Goal: Check status: Check status

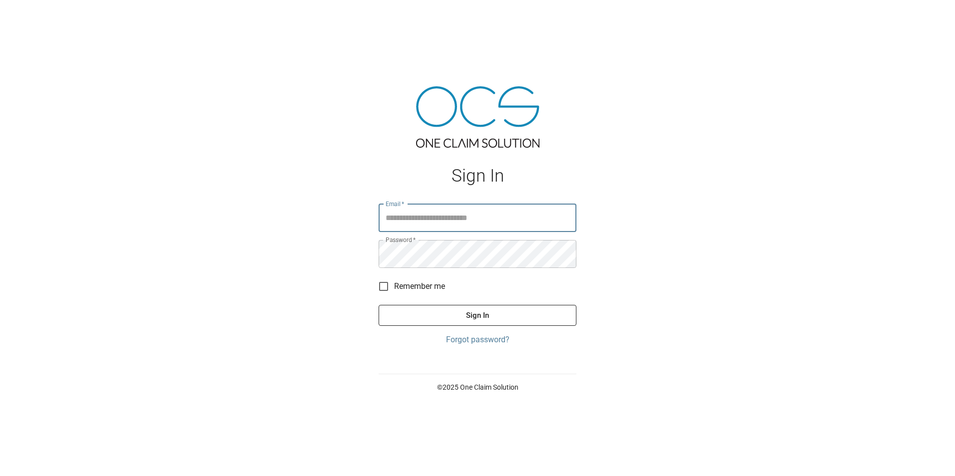
type input "**********"
click at [516, 318] on button "Sign In" at bounding box center [477, 315] width 198 height 21
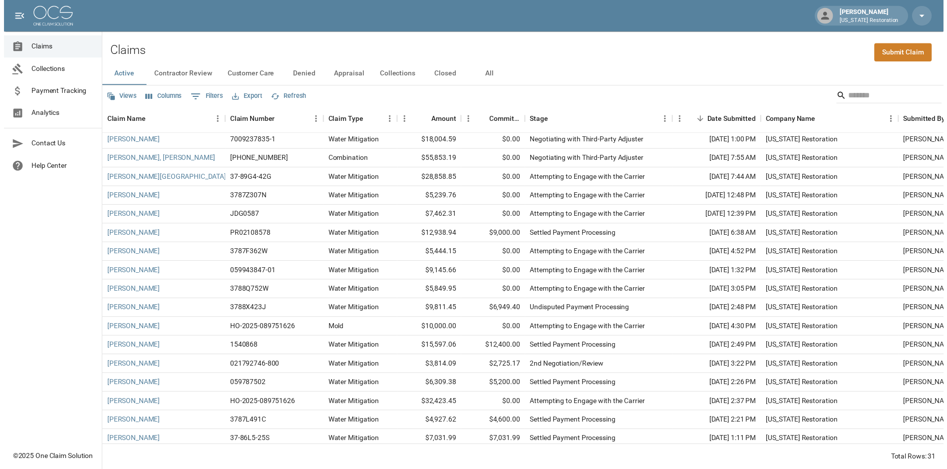
scroll to position [280, 0]
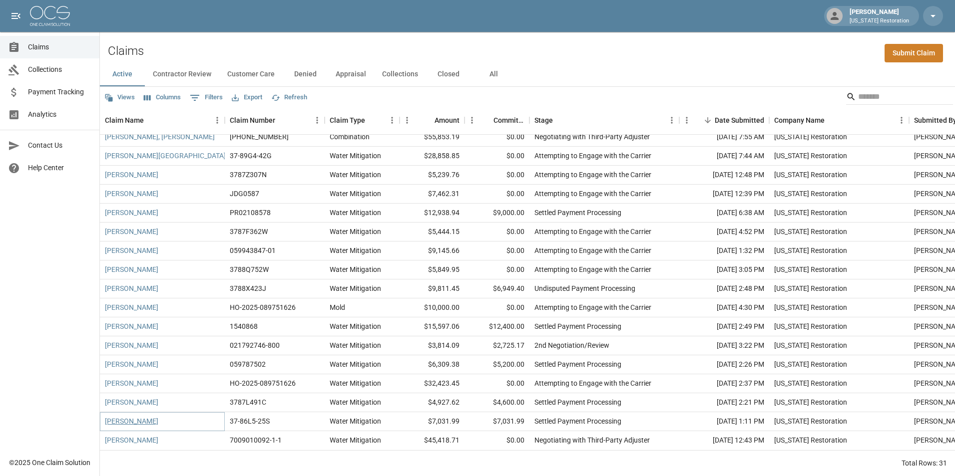
click at [123, 416] on link "[PERSON_NAME]" at bounding box center [131, 421] width 53 height 10
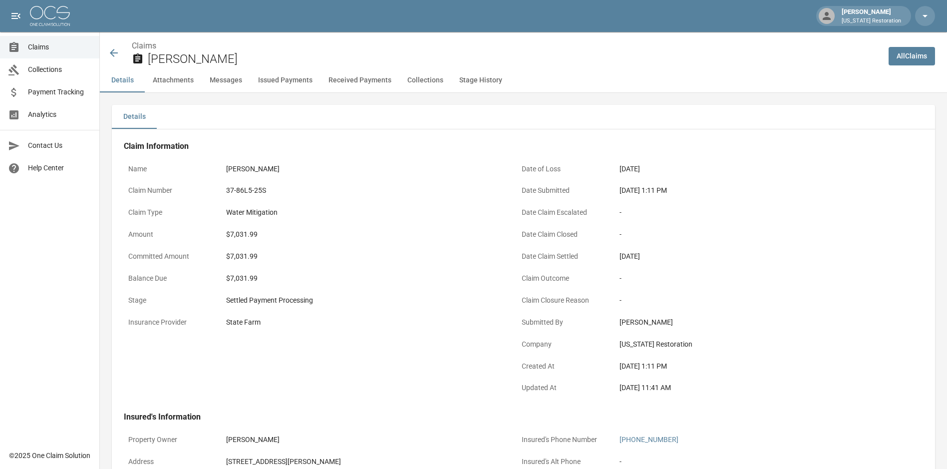
click at [300, 81] on button "Issued Payments" at bounding box center [285, 80] width 70 height 24
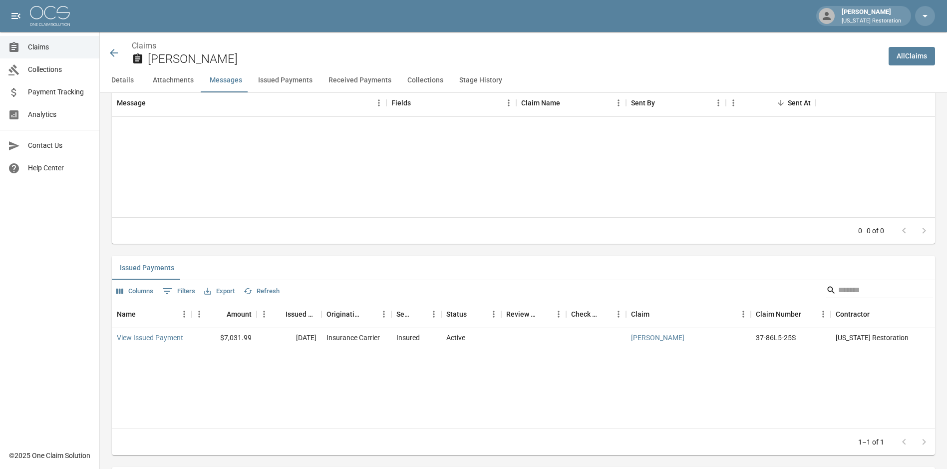
scroll to position [1125, 0]
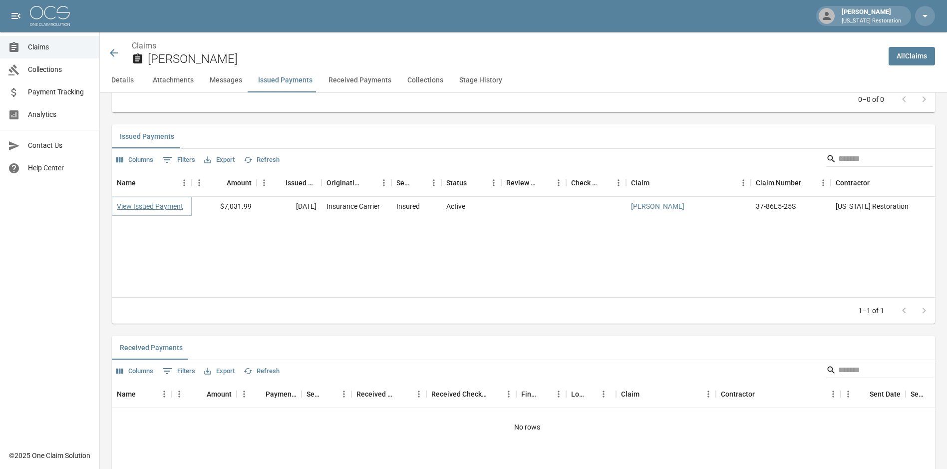
click at [168, 205] on link "View Issued Payment" at bounding box center [150, 206] width 66 height 10
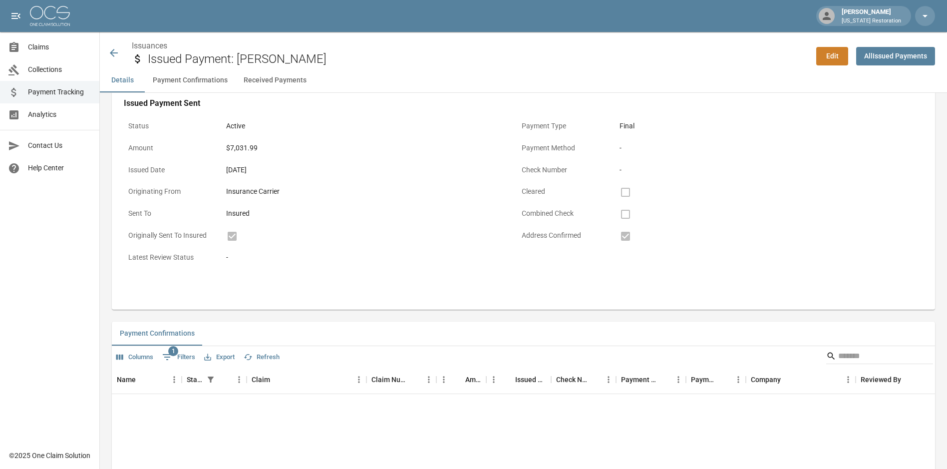
scroll to position [170, 0]
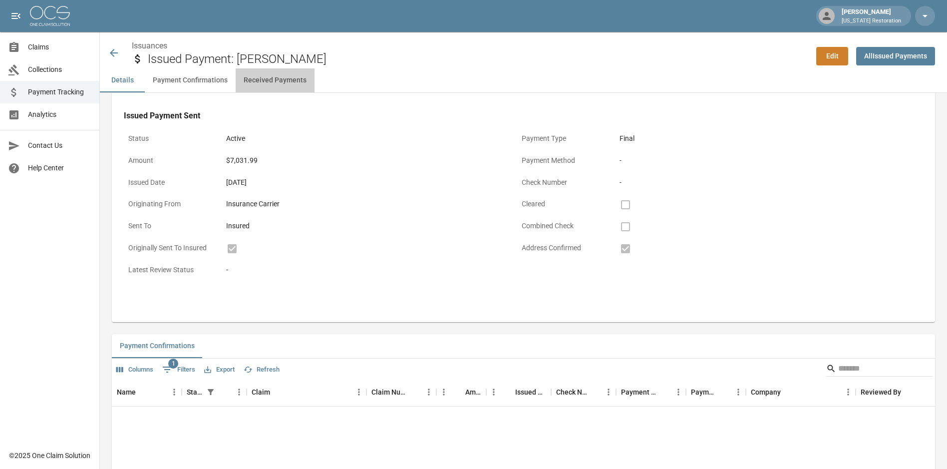
click at [291, 81] on button "Received Payments" at bounding box center [275, 80] width 79 height 24
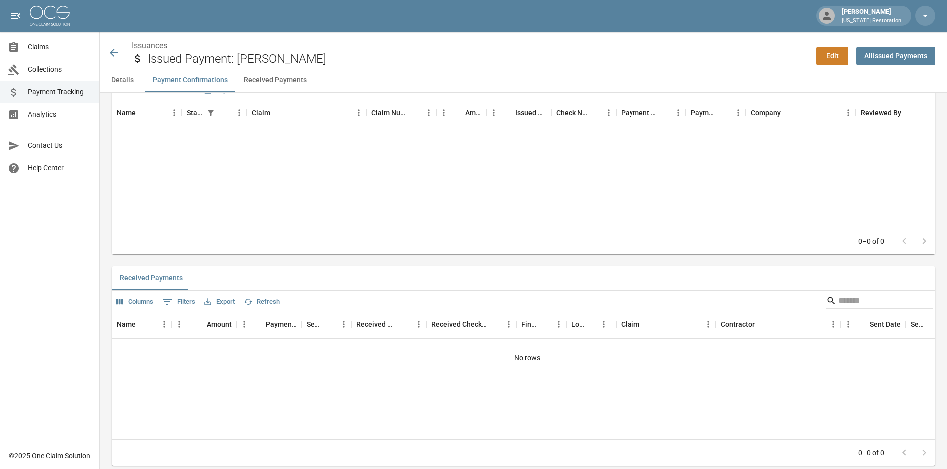
scroll to position [469, 0]
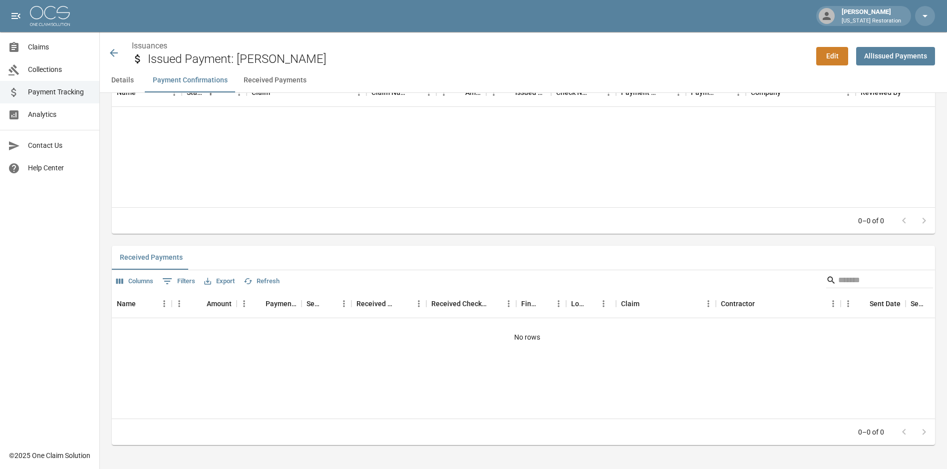
click at [268, 80] on button "Received Payments" at bounding box center [275, 80] width 79 height 24
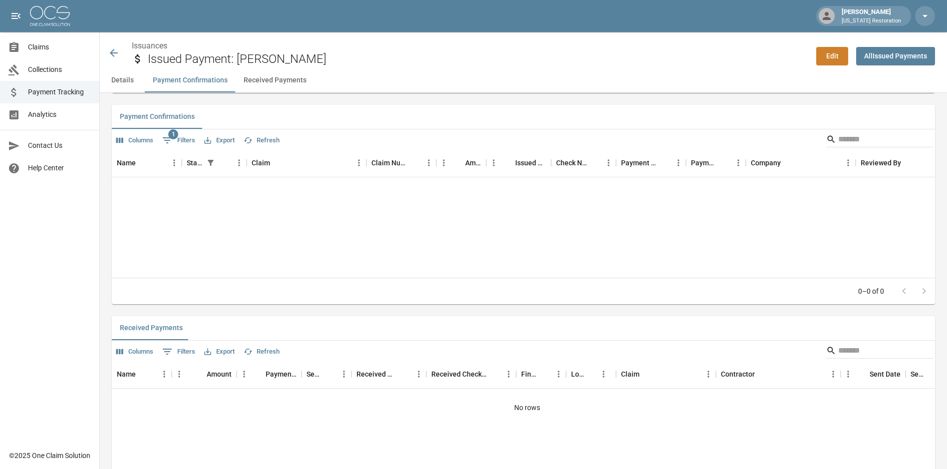
scroll to position [399, 0]
click at [170, 136] on span "1" at bounding box center [173, 134] width 10 height 10
select select "******"
select select "**********"
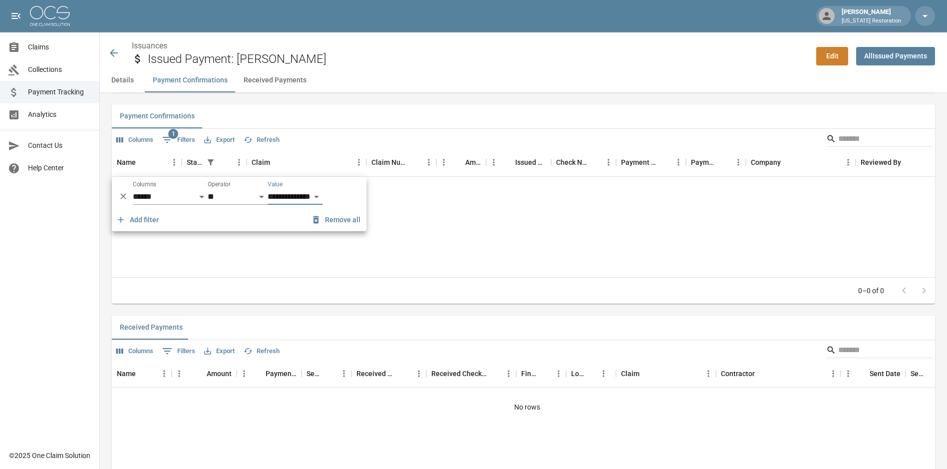
click at [510, 219] on div "Name Status Claim Claim Number Amount Issued Date Check Number Payment Method P…" at bounding box center [523, 213] width 823 height 128
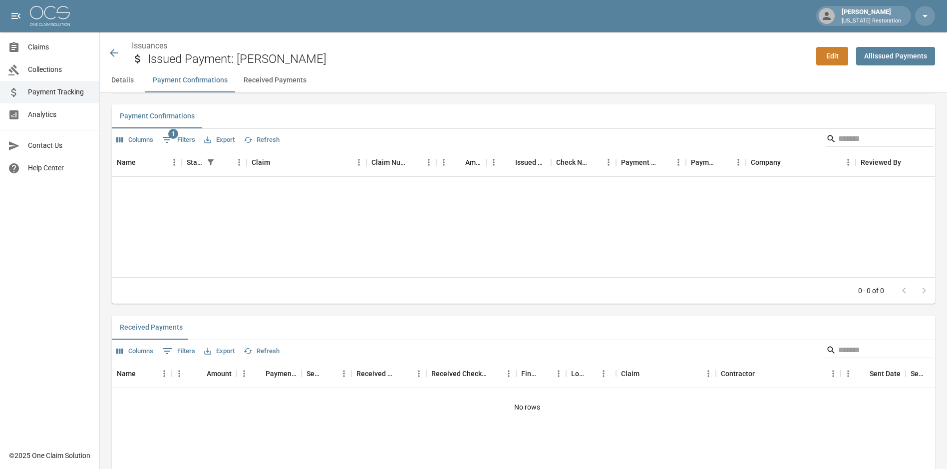
click at [117, 81] on button "Details" at bounding box center [122, 80] width 45 height 24
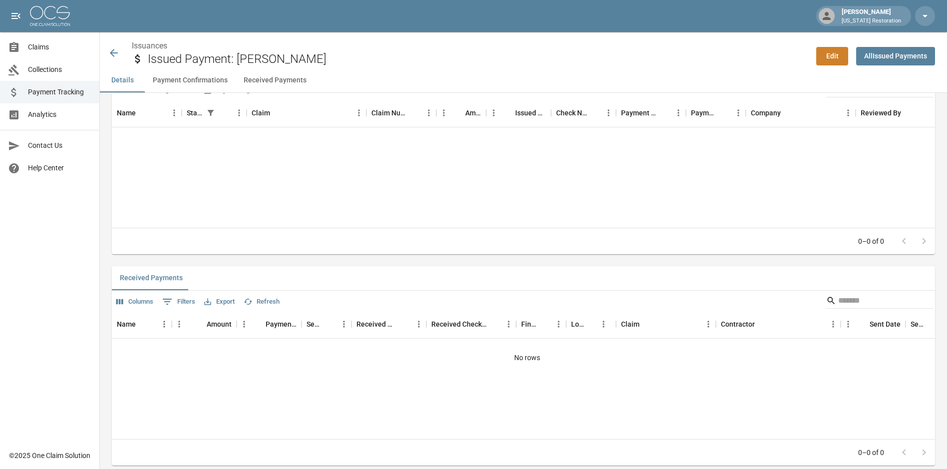
scroll to position [469, 0]
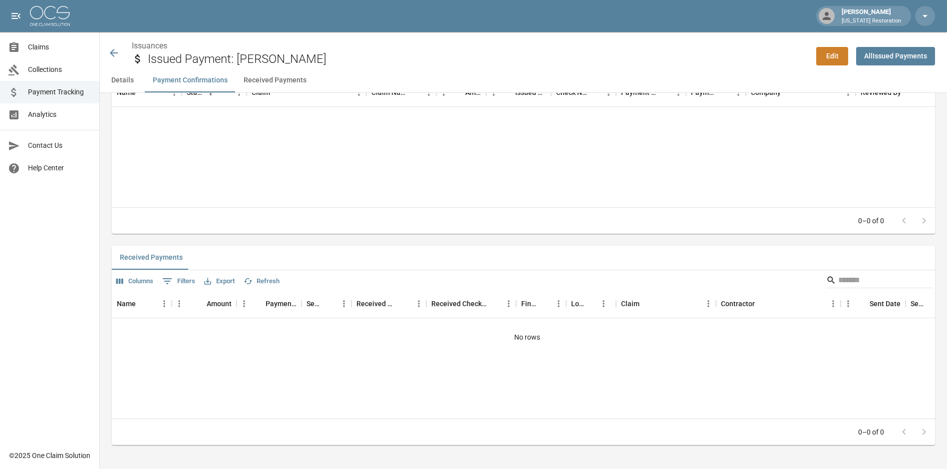
click at [114, 49] on icon at bounding box center [114, 53] width 12 height 12
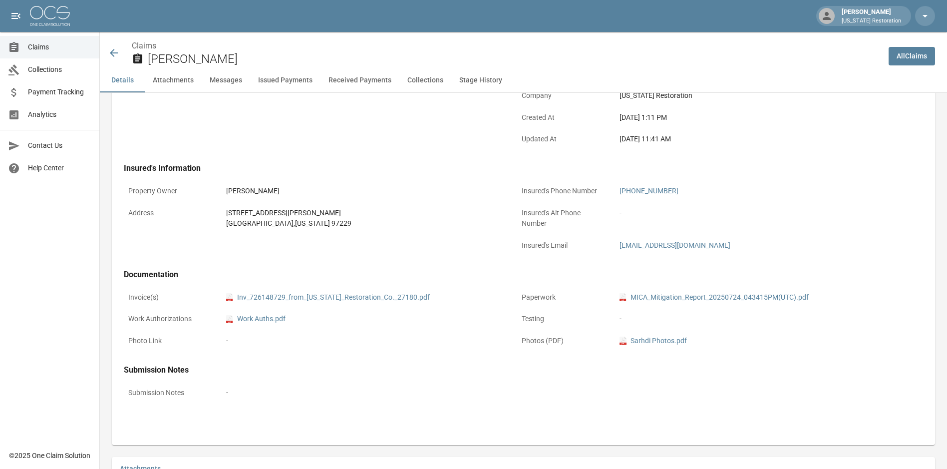
scroll to position [469, 0]
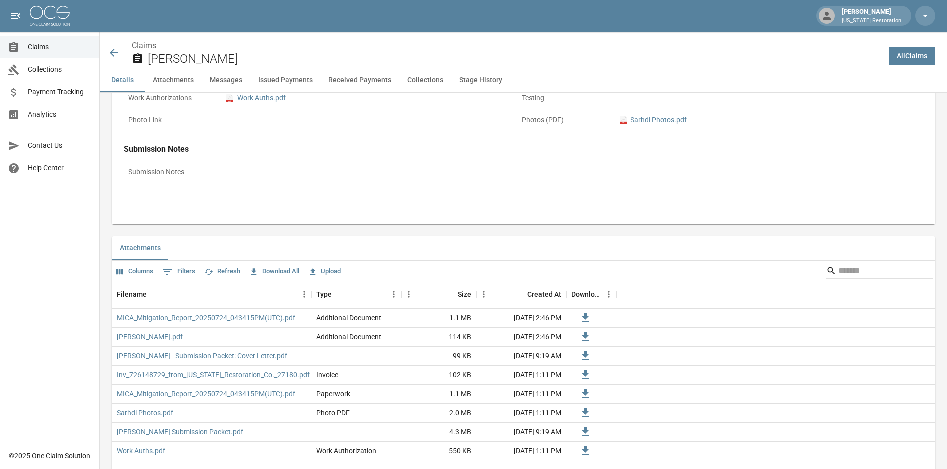
click at [114, 54] on icon at bounding box center [114, 53] width 12 height 12
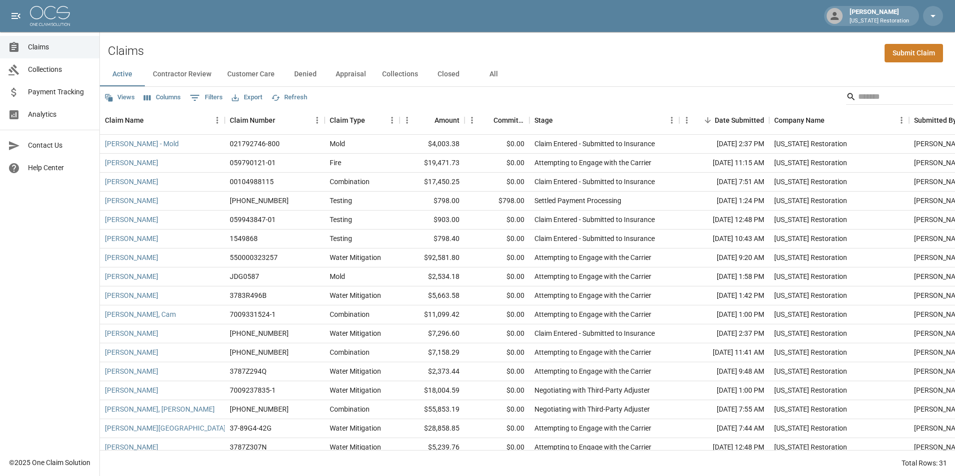
click at [60, 92] on span "Payment Tracking" at bounding box center [59, 92] width 63 height 10
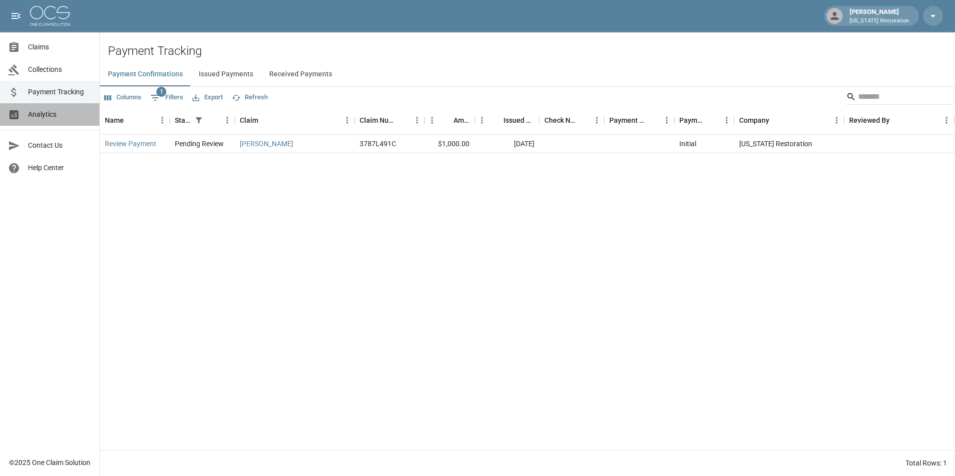
click at [55, 113] on span "Analytics" at bounding box center [59, 114] width 63 height 10
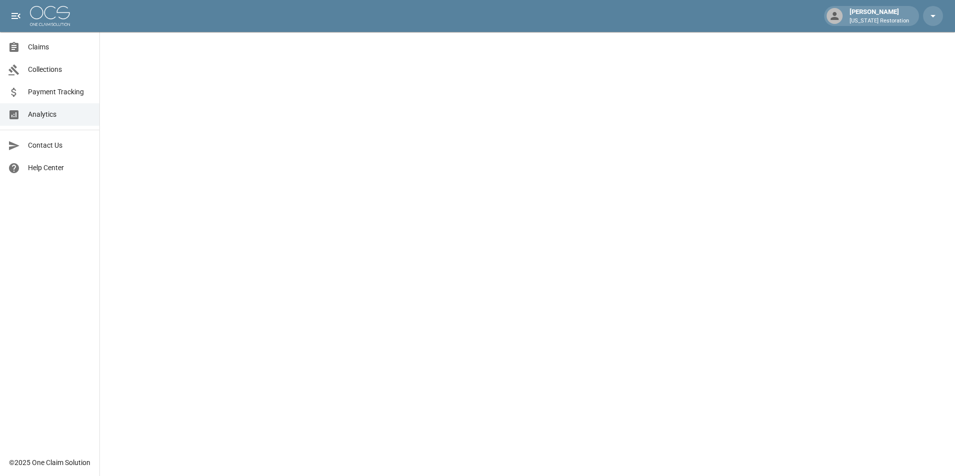
click at [74, 90] on span "Payment Tracking" at bounding box center [59, 92] width 63 height 10
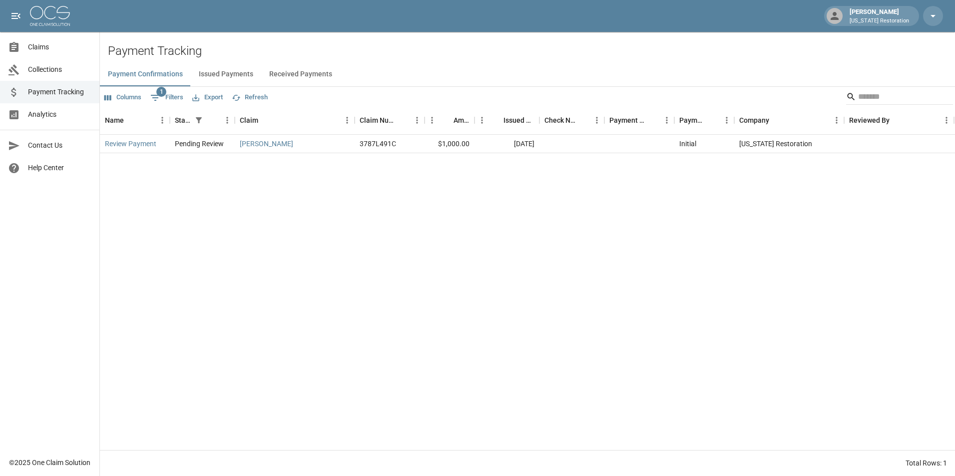
click at [287, 76] on button "Received Payments" at bounding box center [300, 74] width 79 height 24
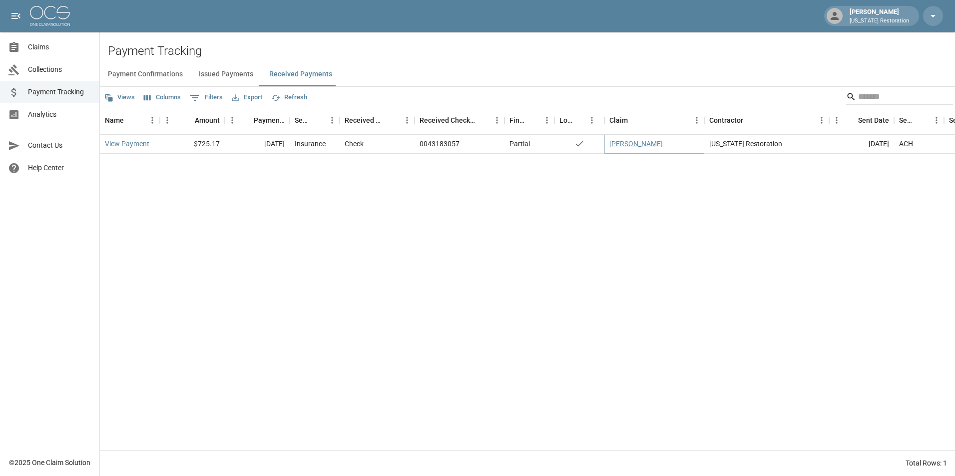
click at [619, 143] on link "[PERSON_NAME]" at bounding box center [635, 144] width 53 height 10
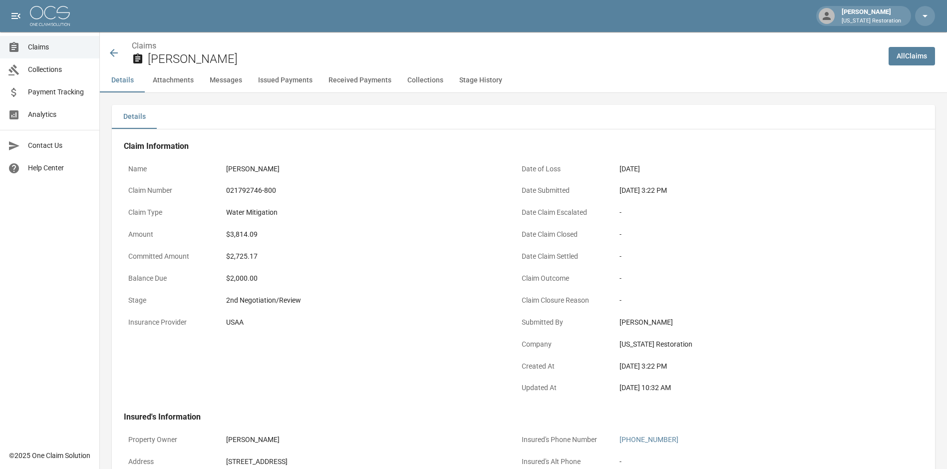
click at [116, 52] on icon at bounding box center [114, 53] width 12 height 12
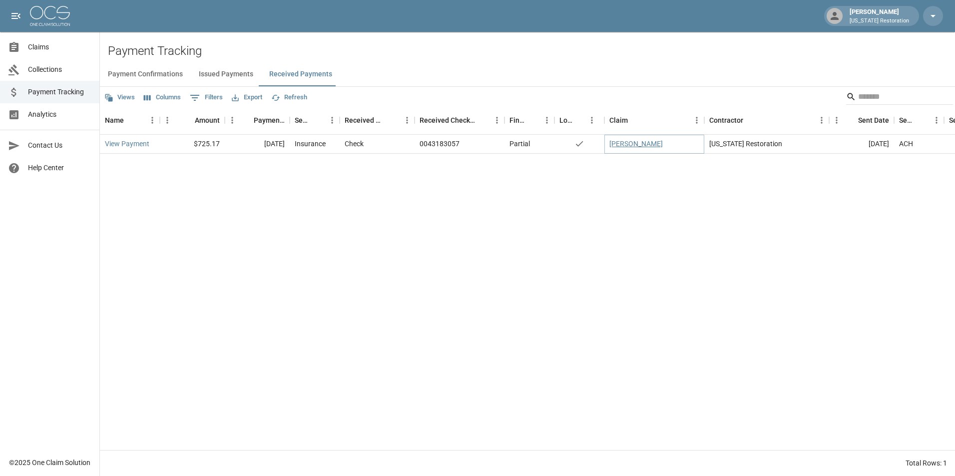
click at [632, 145] on link "[PERSON_NAME]" at bounding box center [635, 144] width 53 height 10
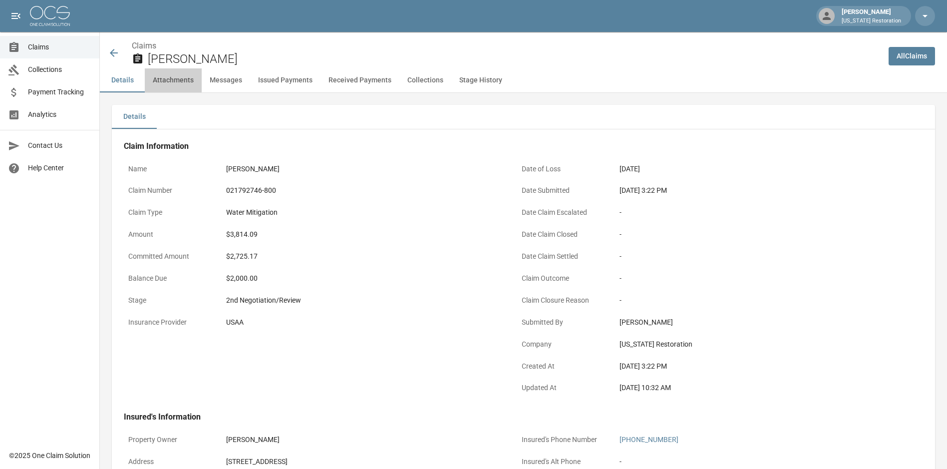
click at [190, 83] on button "Attachments" at bounding box center [173, 80] width 57 height 24
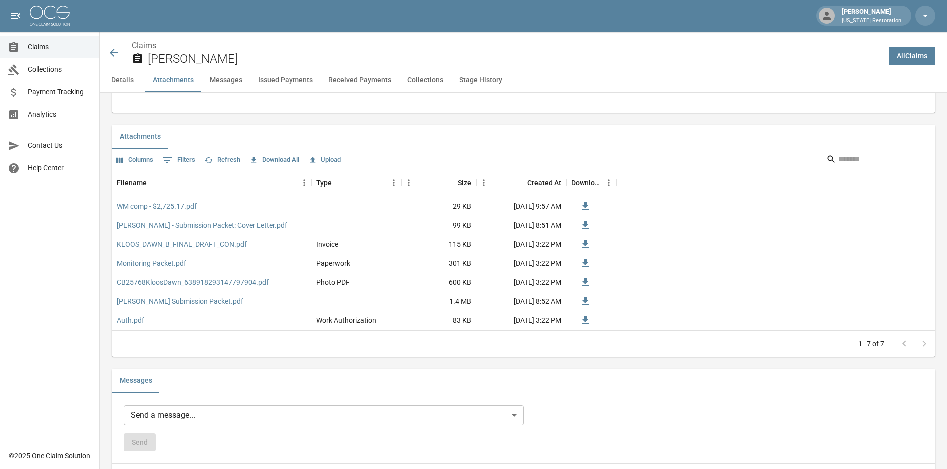
click at [219, 81] on button "Messages" at bounding box center [226, 80] width 48 height 24
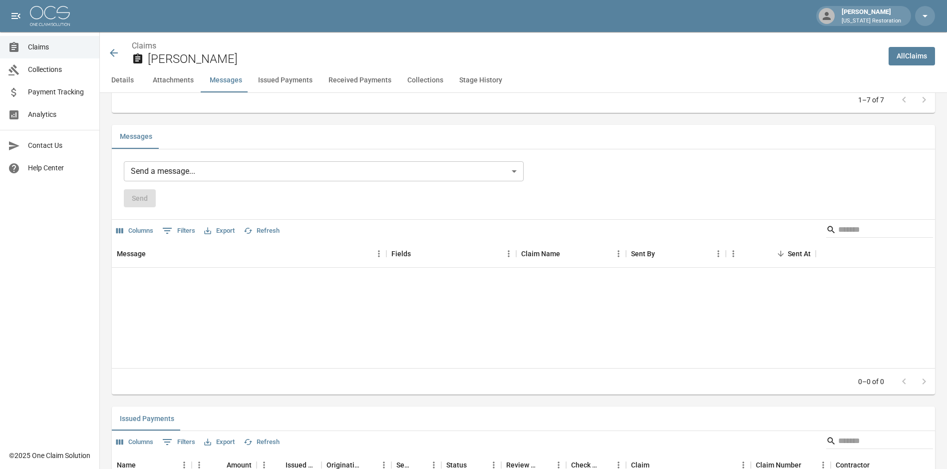
click at [276, 82] on button "Issued Payments" at bounding box center [285, 80] width 70 height 24
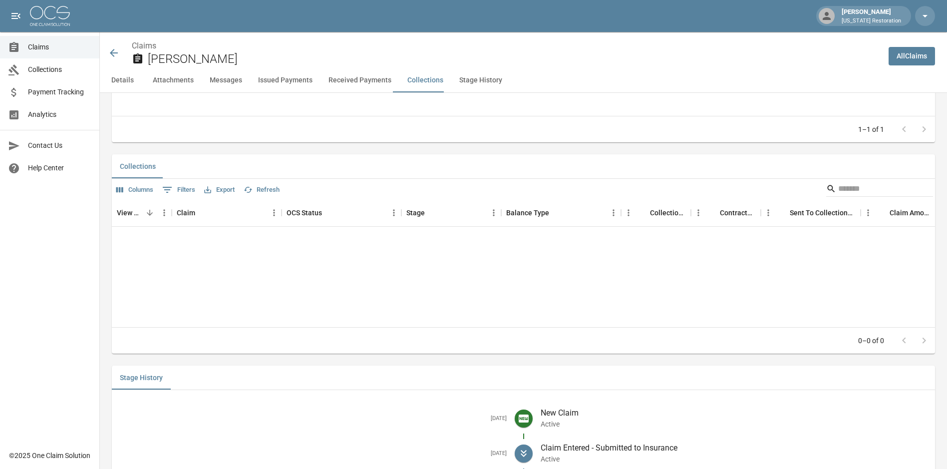
scroll to position [1491, 0]
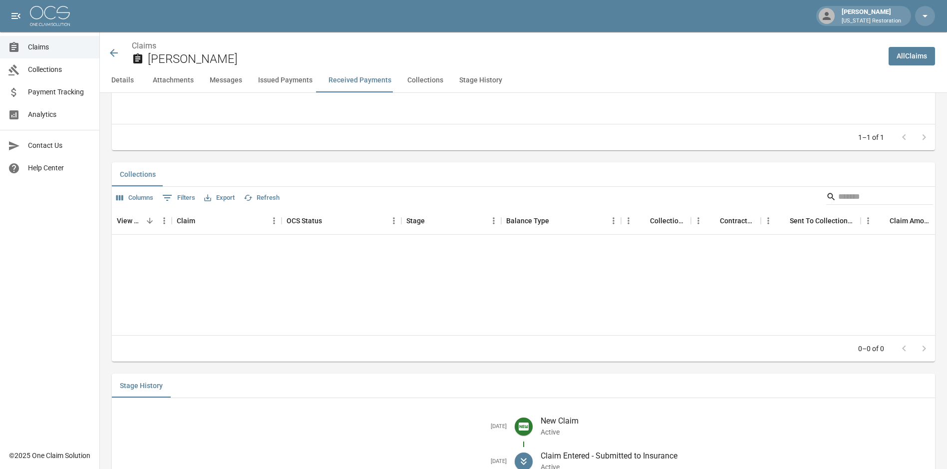
click at [291, 78] on button "Issued Payments" at bounding box center [285, 80] width 70 height 24
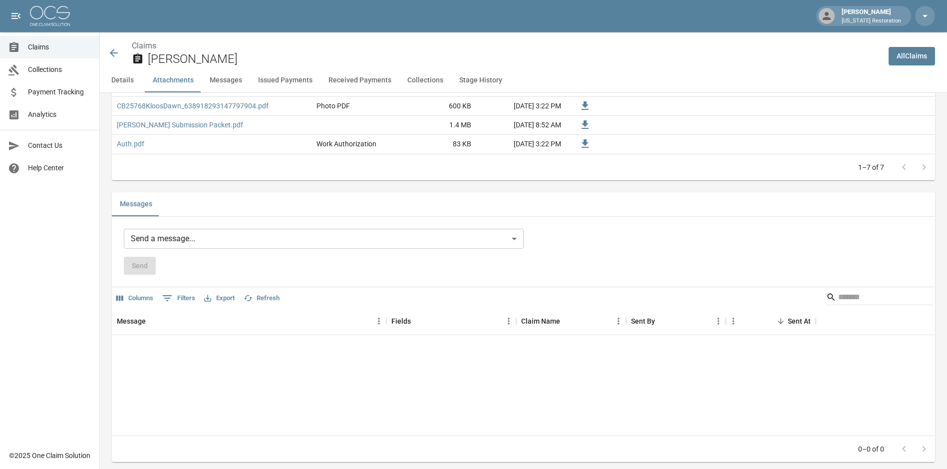
scroll to position [707, 0]
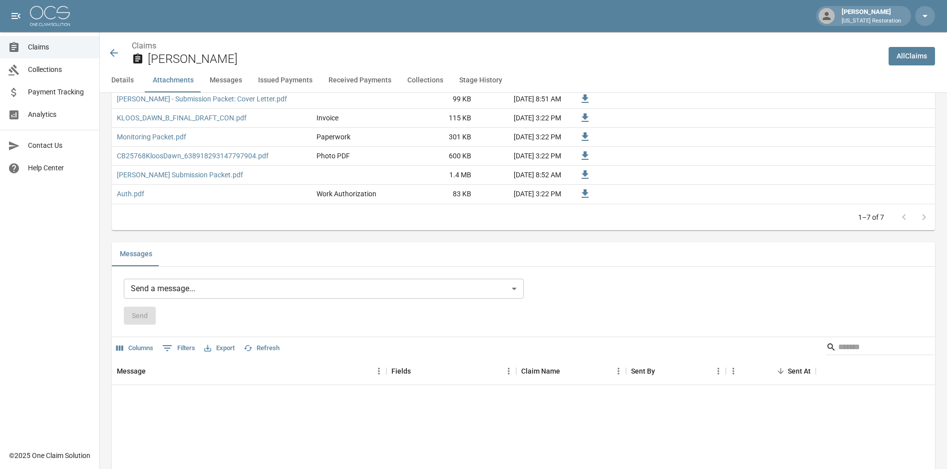
click at [273, 86] on button "Issued Payments" at bounding box center [285, 80] width 70 height 24
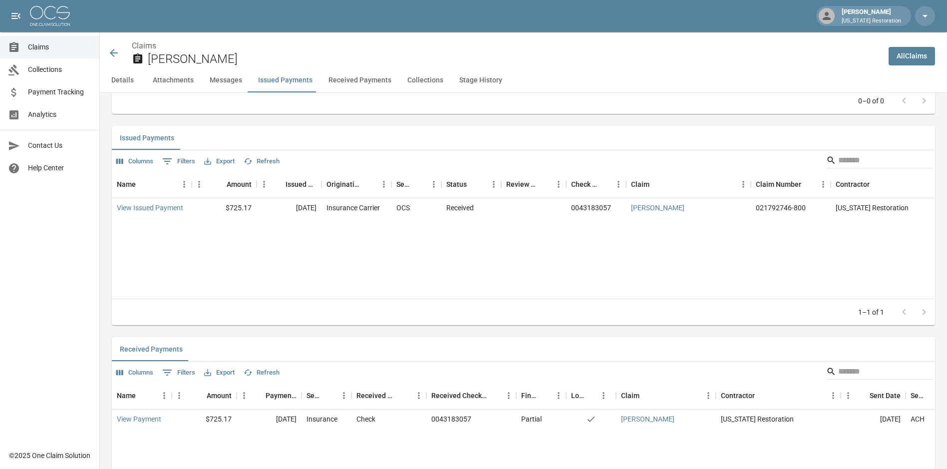
scroll to position [1107, 0]
click at [352, 84] on button "Received Payments" at bounding box center [360, 80] width 79 height 24
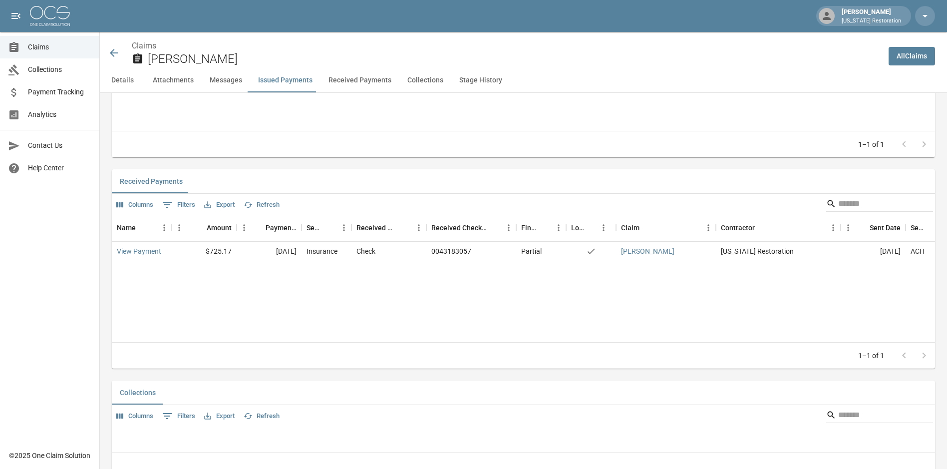
scroll to position [1318, 0]
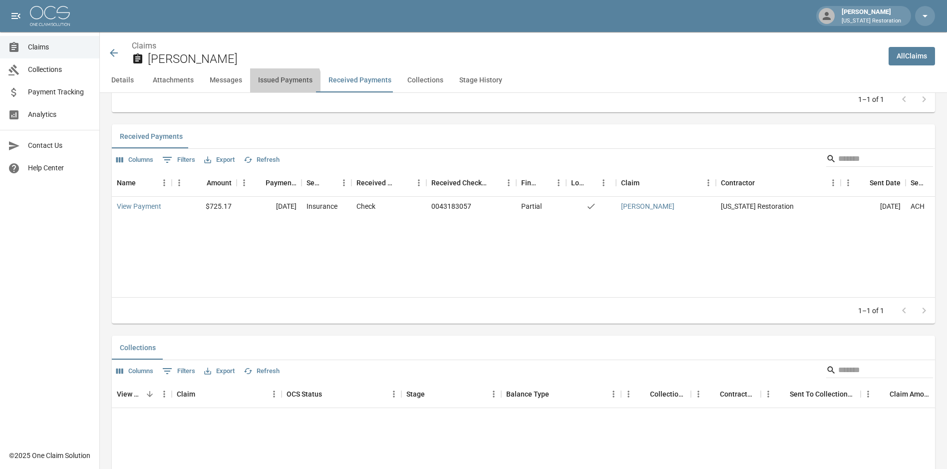
click at [279, 85] on button "Issued Payments" at bounding box center [285, 80] width 70 height 24
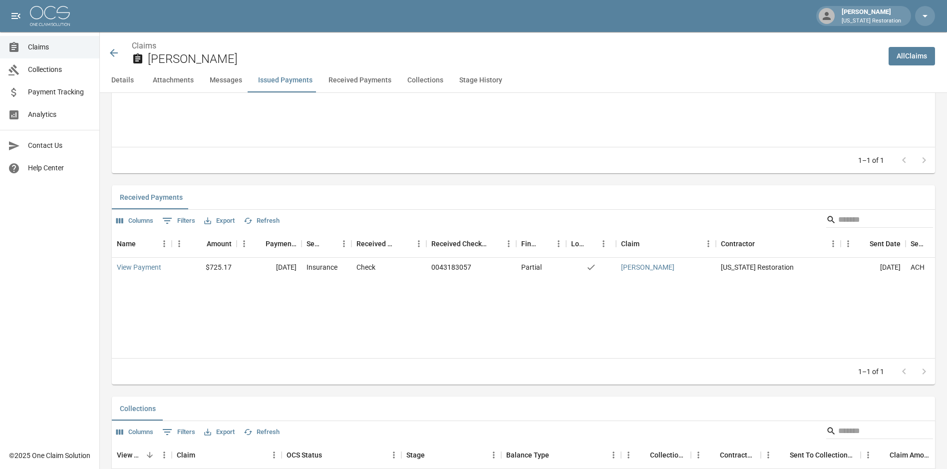
scroll to position [1191, 0]
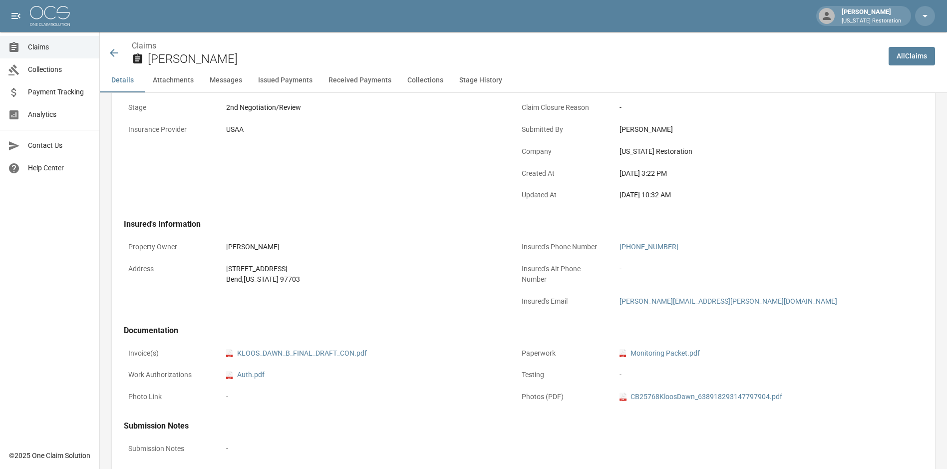
click at [284, 80] on button "Issued Payments" at bounding box center [285, 80] width 70 height 24
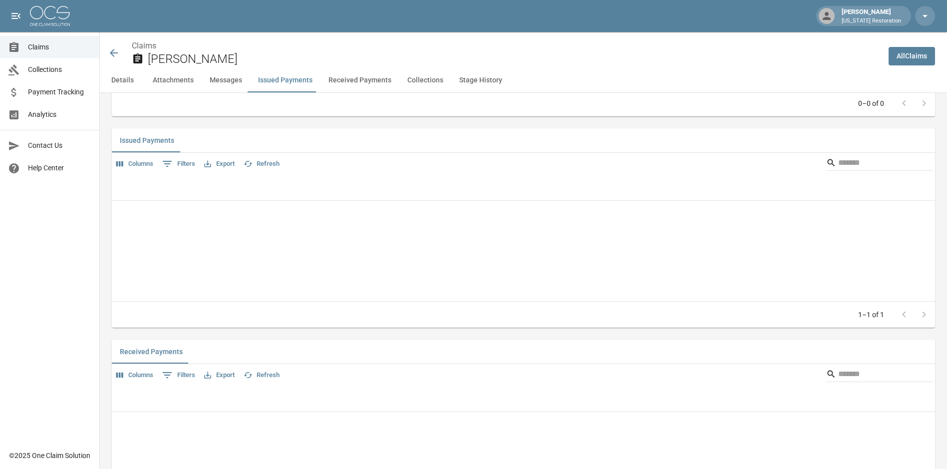
scroll to position [1107, 0]
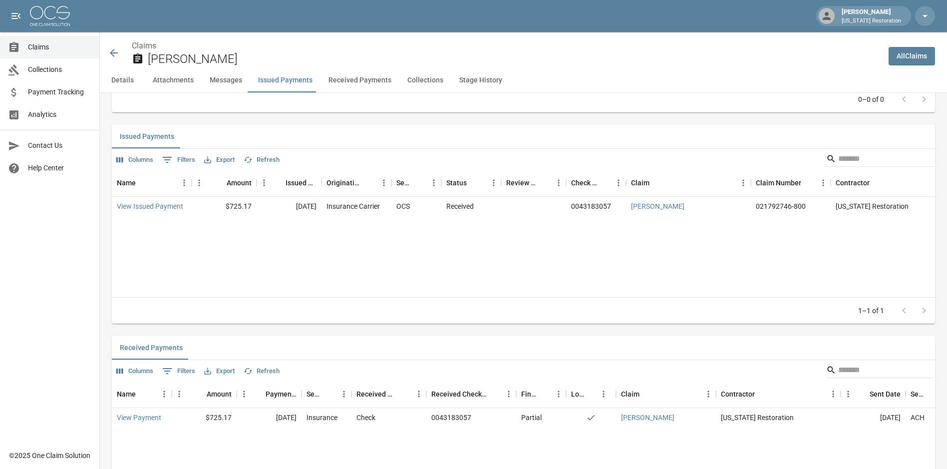
click at [114, 52] on icon at bounding box center [114, 53] width 12 height 12
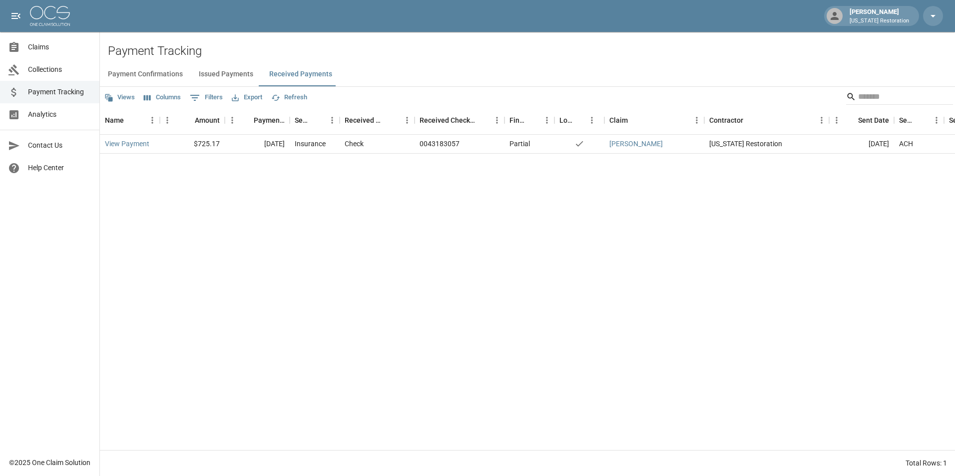
click at [61, 91] on span "Payment Tracking" at bounding box center [59, 92] width 63 height 10
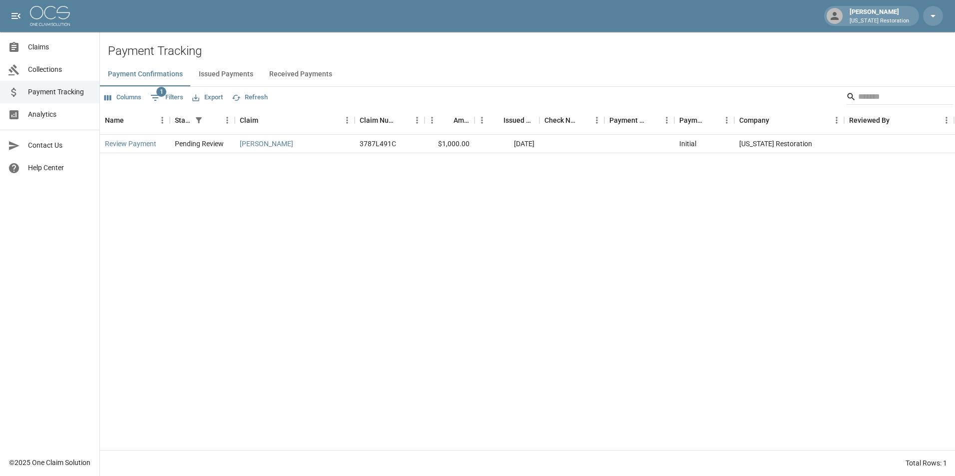
click at [240, 74] on button "Issued Payments" at bounding box center [226, 74] width 70 height 24
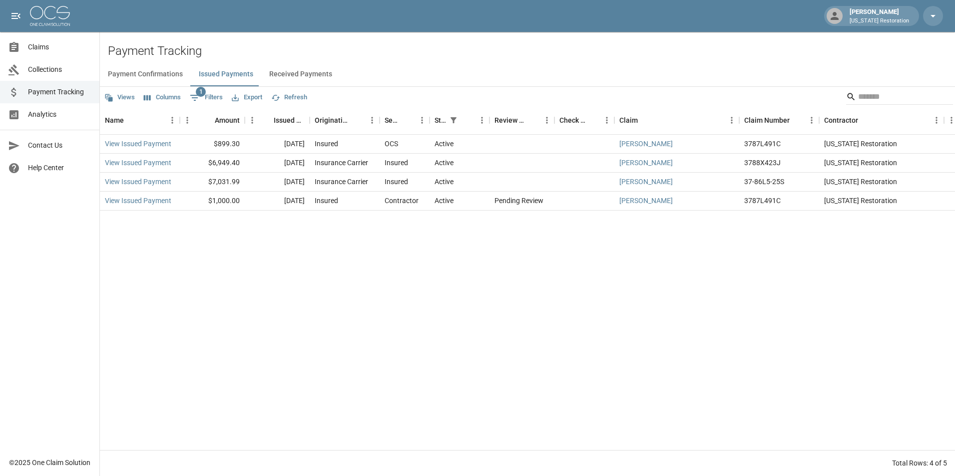
click at [64, 56] on link "Claims" at bounding box center [49, 47] width 99 height 22
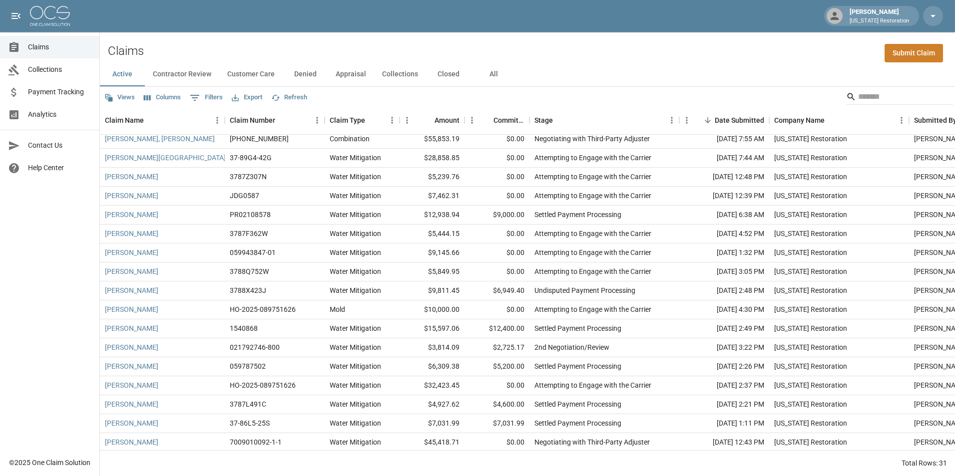
scroll to position [280, 0]
click at [193, 71] on button "Contractor Review" at bounding box center [182, 74] width 74 height 24
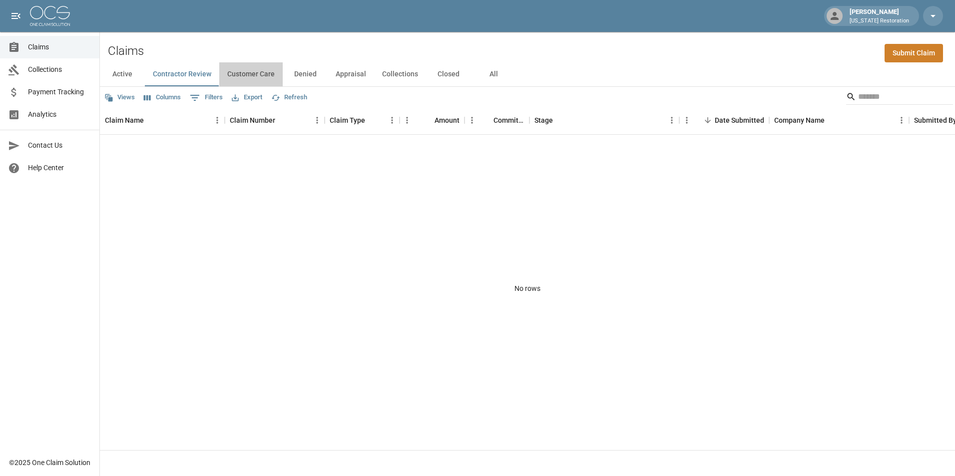
click at [244, 77] on button "Customer Care" at bounding box center [250, 74] width 63 height 24
click at [307, 77] on button "Denied" at bounding box center [305, 74] width 45 height 24
click at [362, 75] on button "Appraisal" at bounding box center [351, 74] width 46 height 24
click at [398, 77] on button "Collections" at bounding box center [400, 74] width 52 height 24
click at [436, 83] on button "Closed" at bounding box center [448, 74] width 45 height 24
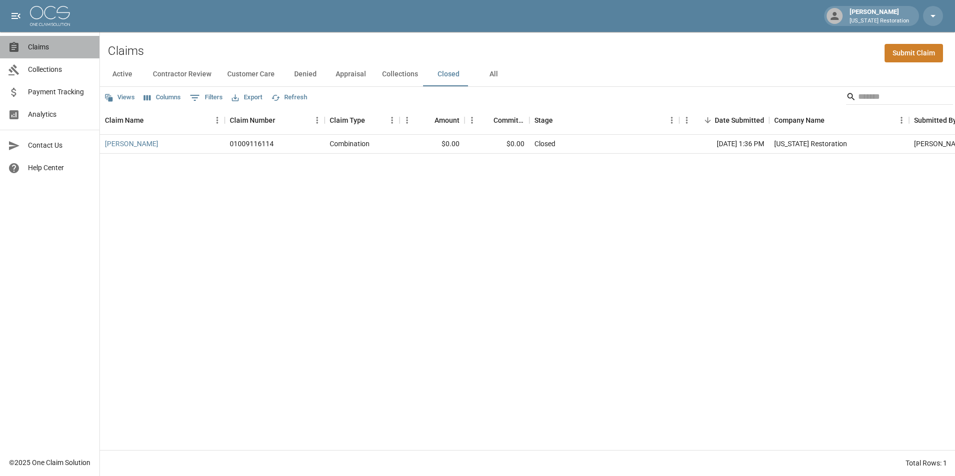
click at [62, 52] on link "Claims" at bounding box center [49, 47] width 99 height 22
